Goal: Navigation & Orientation: Understand site structure

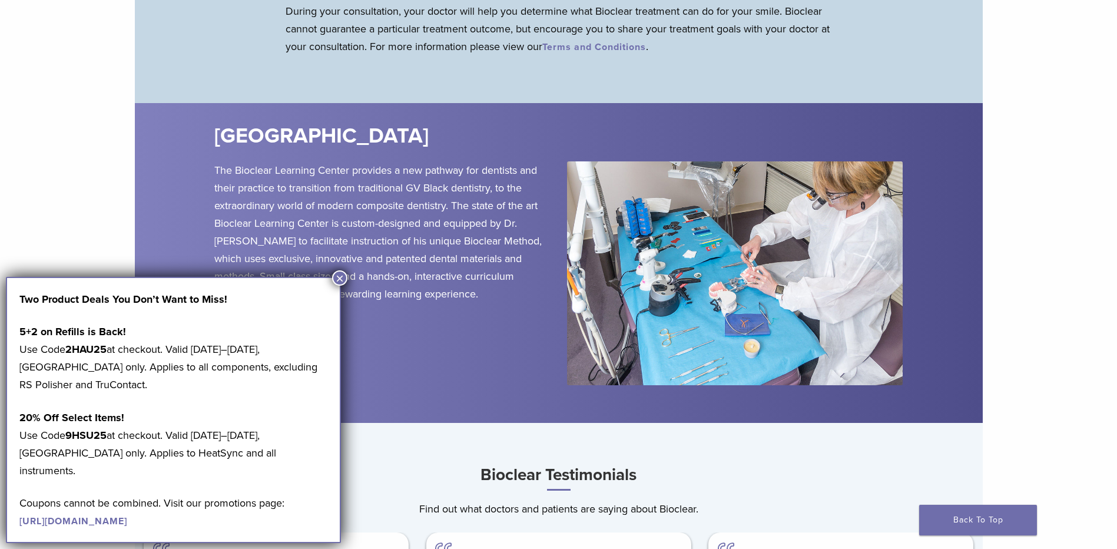
scroll to position [1590, 0]
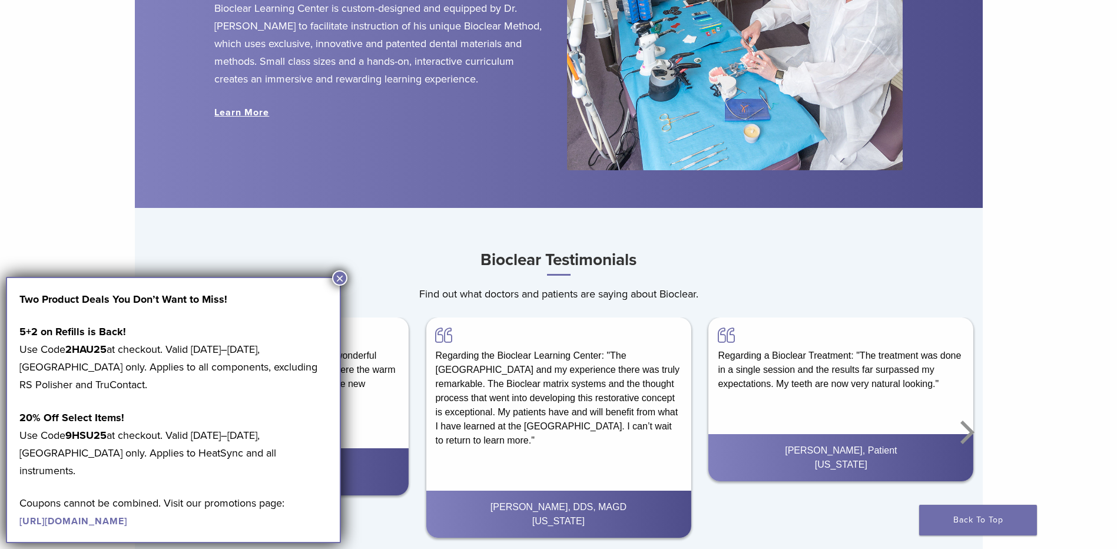
click at [337, 281] on button "×" at bounding box center [339, 277] width 15 height 15
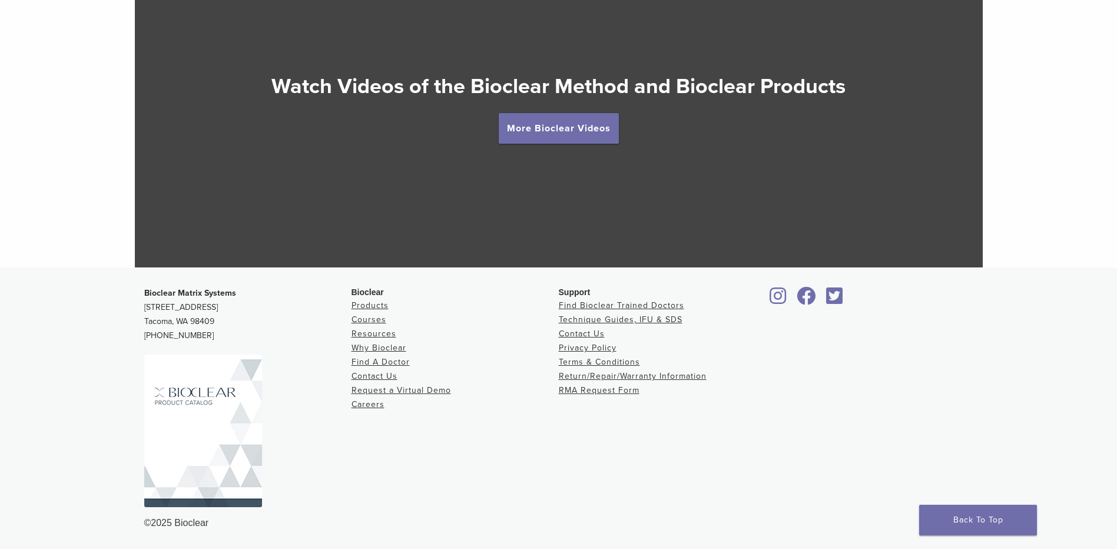
scroll to position [2238, 0]
click at [376, 333] on link "Resources" at bounding box center [374, 334] width 45 height 10
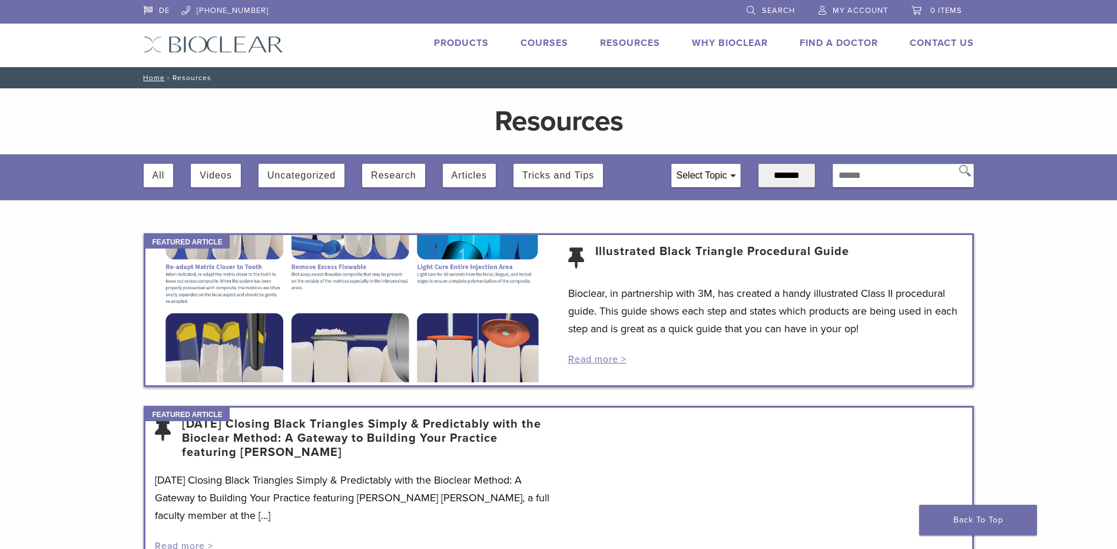
click at [728, 39] on link "Why Bioclear" at bounding box center [730, 43] width 76 height 12
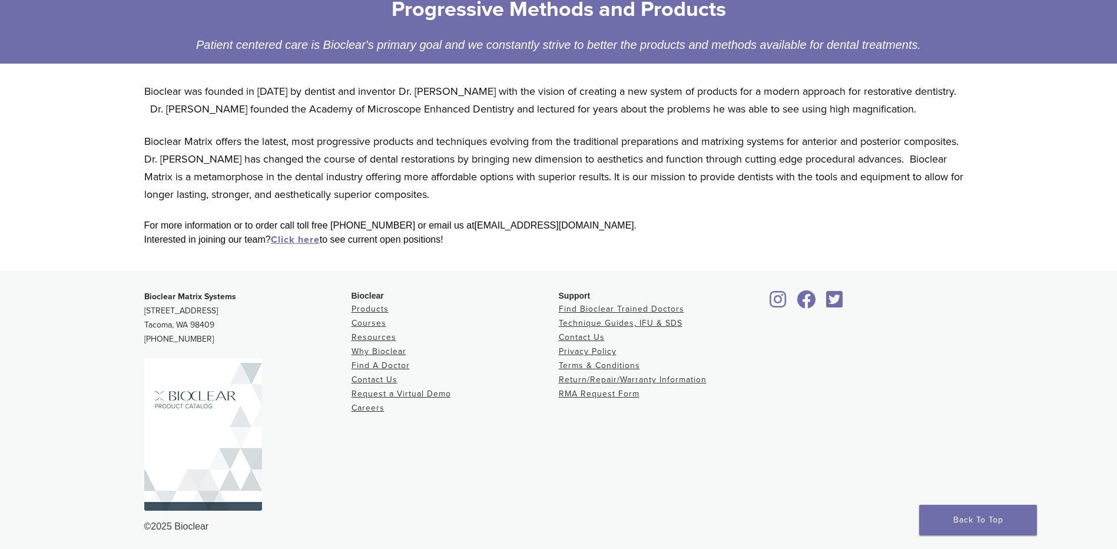
scroll to position [200, 0]
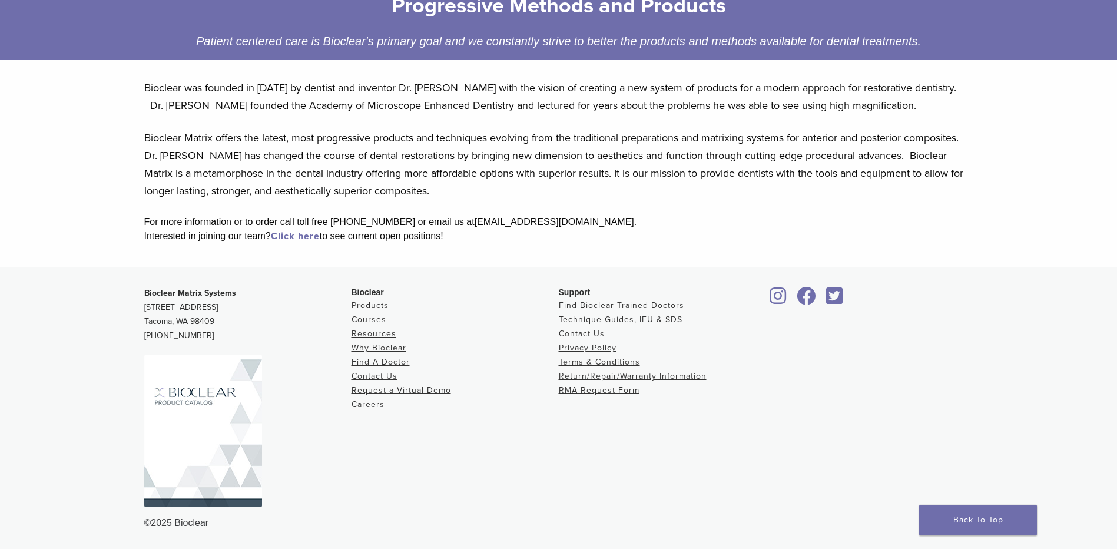
click at [579, 331] on link "Contact Us" at bounding box center [582, 334] width 46 height 10
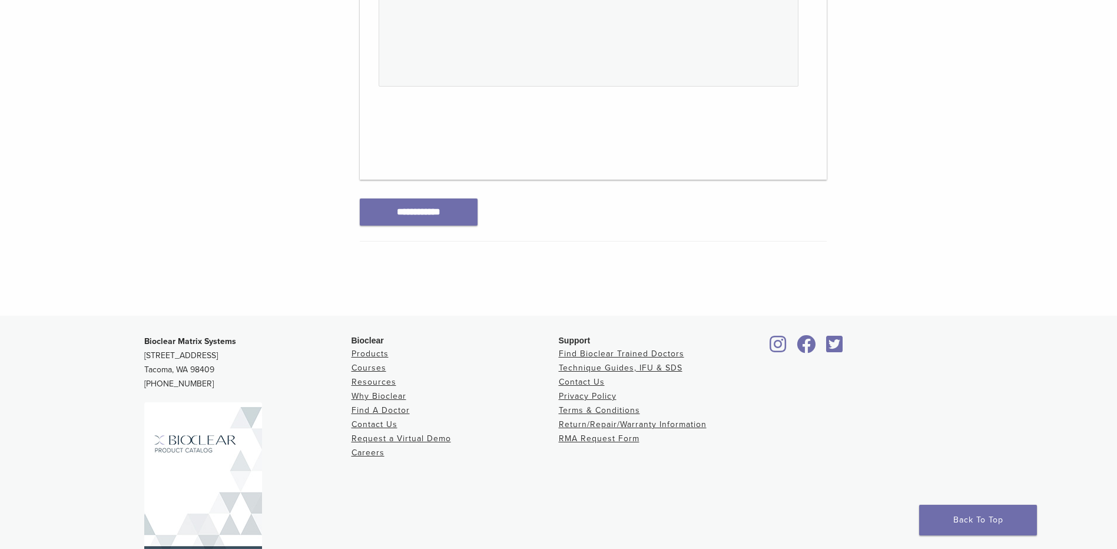
scroll to position [589, 0]
click at [599, 393] on link "Privacy Policy" at bounding box center [588, 395] width 58 height 10
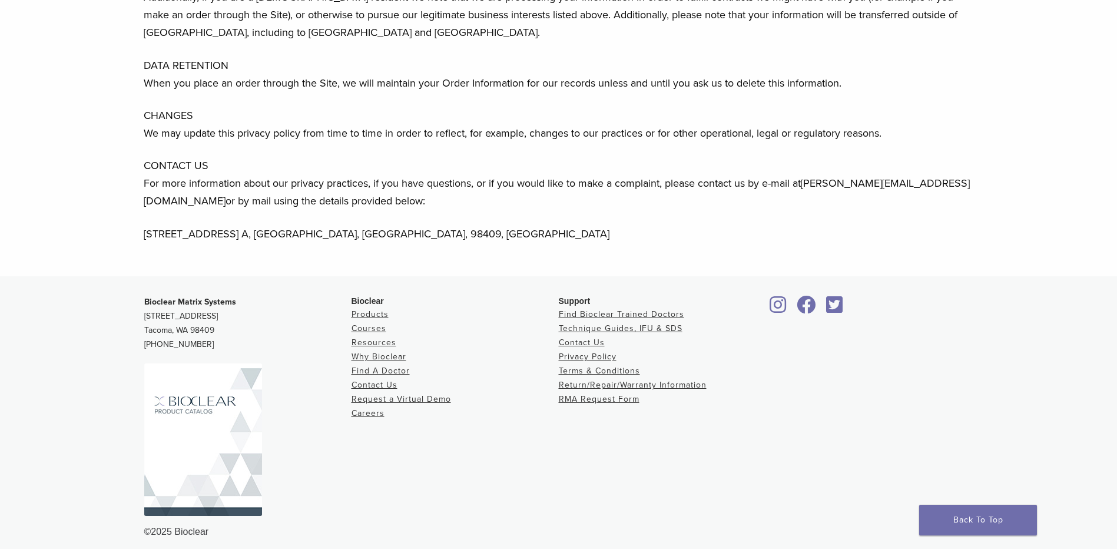
scroll to position [953, 0]
